Goal: Task Accomplishment & Management: Complete application form

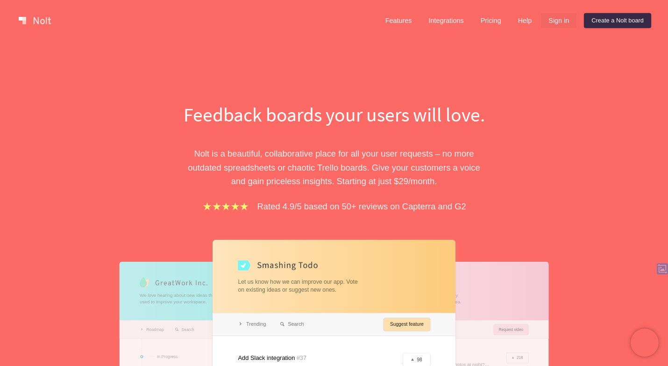
click at [557, 19] on link "Sign in" at bounding box center [558, 20] width 35 height 15
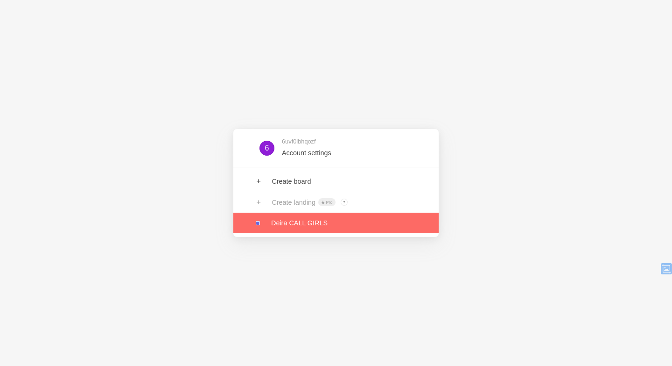
click at [276, 221] on link at bounding box center [335, 222] width 205 height 21
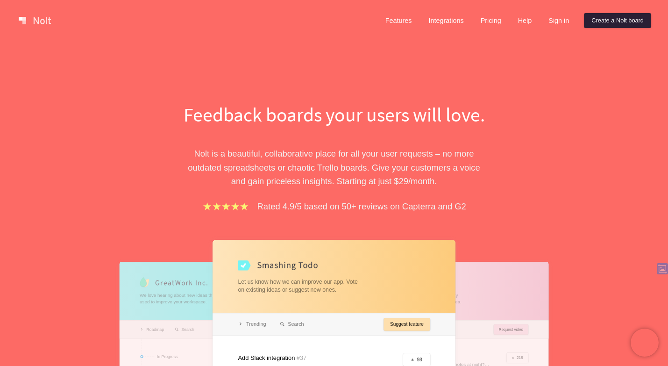
click at [603, 19] on link "Create a Nolt board" at bounding box center [617, 20] width 67 height 15
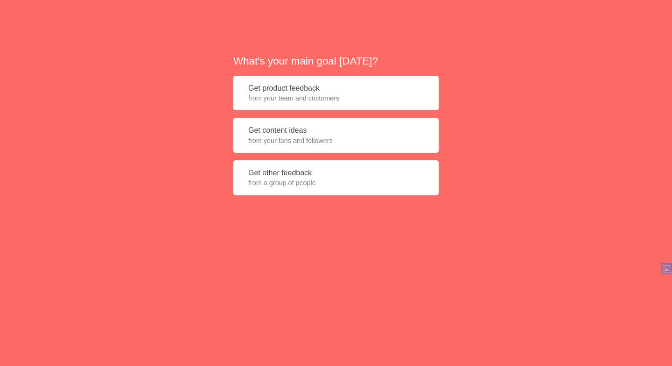
click at [295, 92] on button "Get product feedback from your team and customers" at bounding box center [335, 93] width 205 height 35
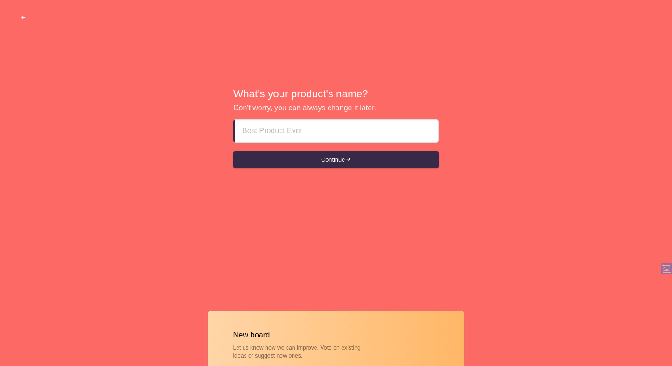
paste input "Deira call girls"
type input "Deira call girls"
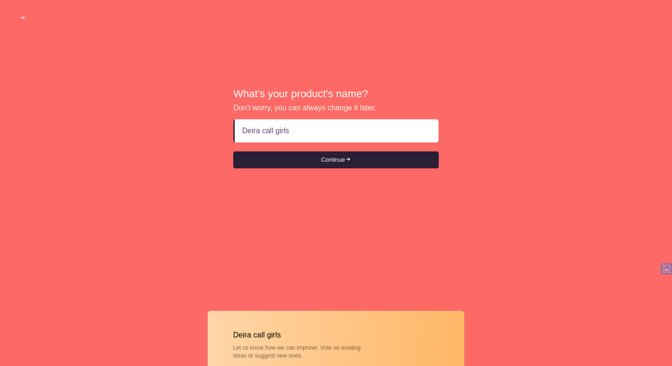
click at [307, 158] on button "Continue" at bounding box center [335, 159] width 205 height 17
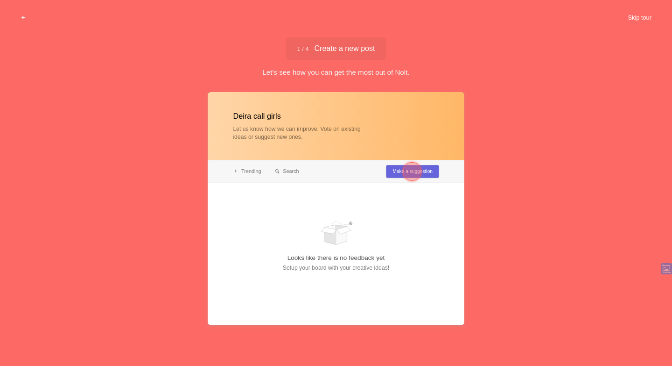
click at [630, 16] on button "Skip tour" at bounding box center [640, 17] width 46 height 17
